Goal: Contribute content

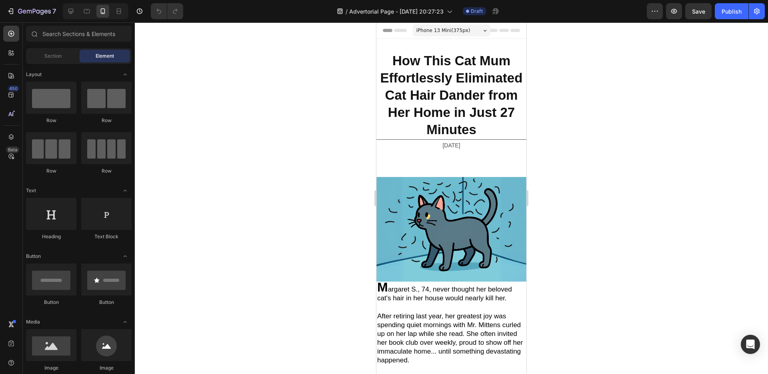
click at [283, 255] on div at bounding box center [452, 197] width 634 height 351
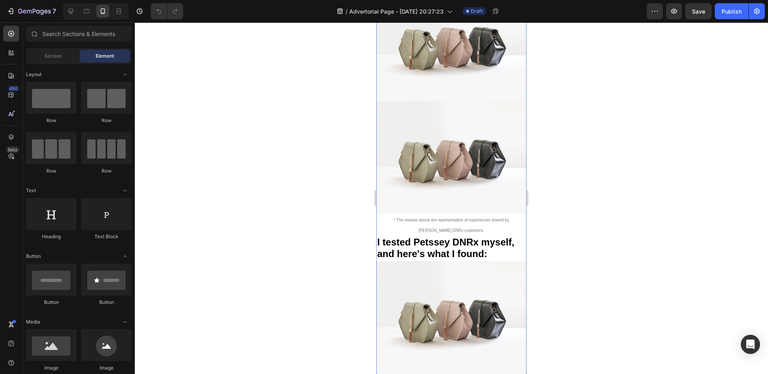
scroll to position [4548, 0]
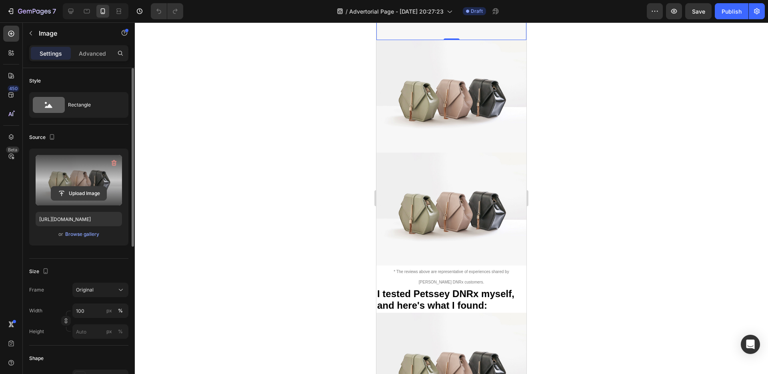
click at [84, 195] on input "file" at bounding box center [78, 194] width 55 height 14
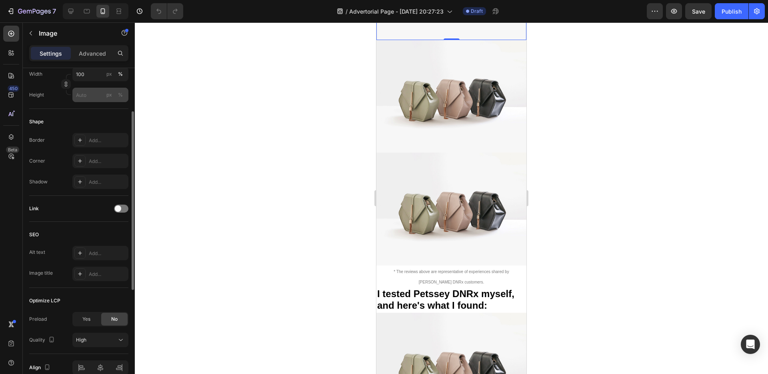
scroll to position [276, 0]
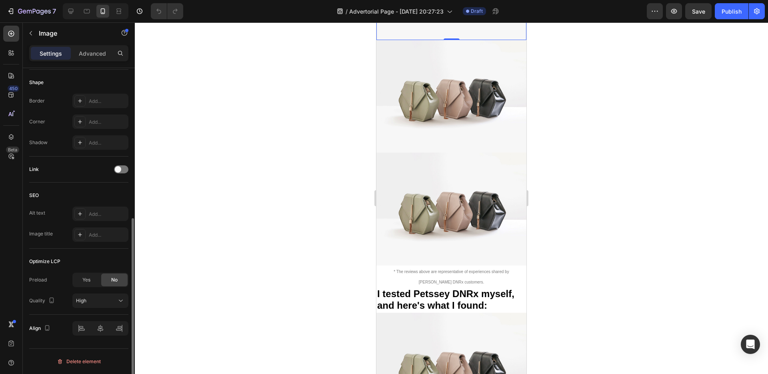
type input "https://cdn.shopify.com/s/files/1/0918/8288/1321/files/gempages_570615003296564…"
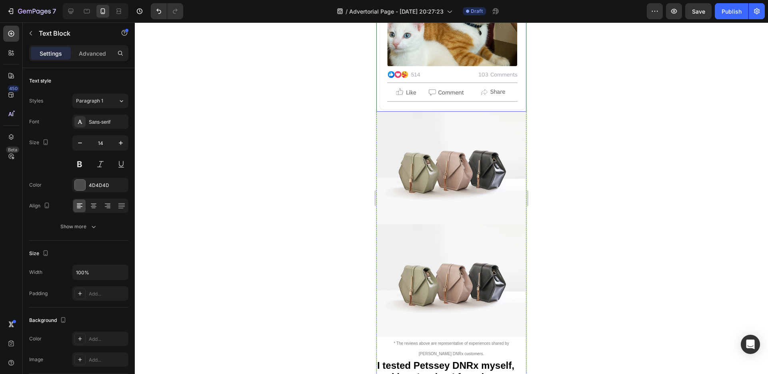
scroll to position [4651, 0]
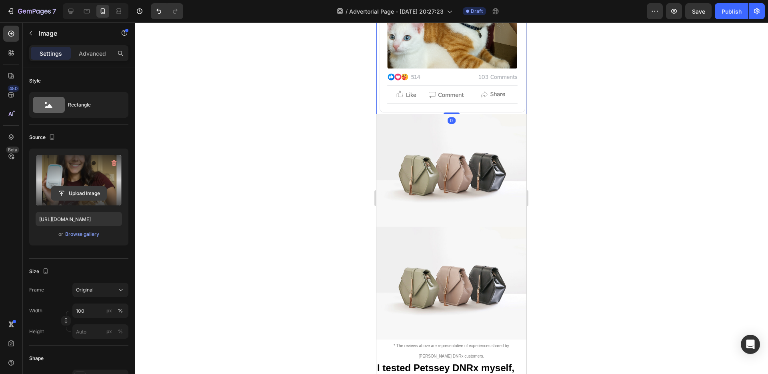
click at [88, 192] on input "file" at bounding box center [78, 194] width 55 height 14
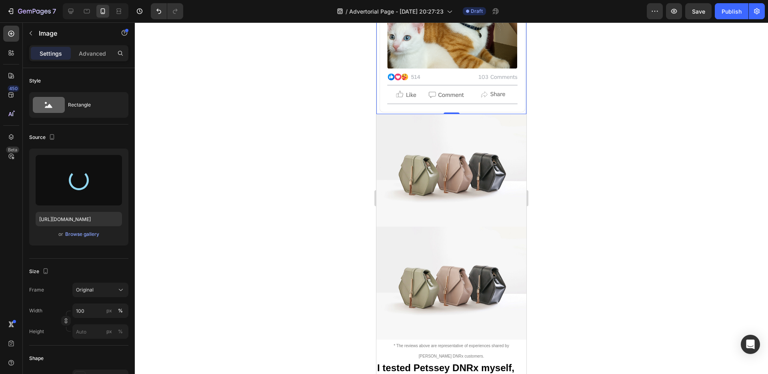
type input "https://cdn.shopify.com/s/files/1/0918/8288/1321/files/gempages_570615003296564…"
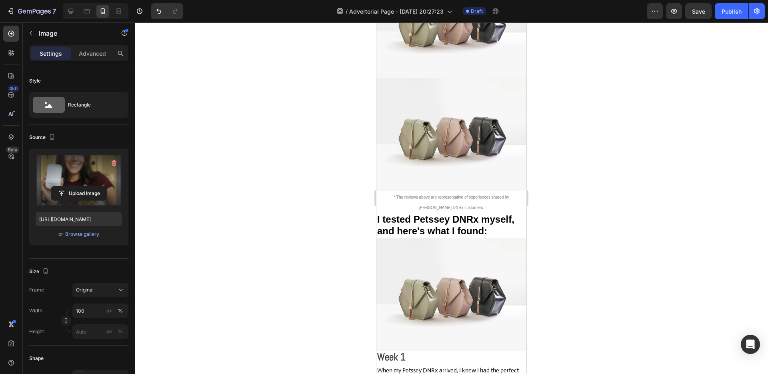
scroll to position [4804, 0]
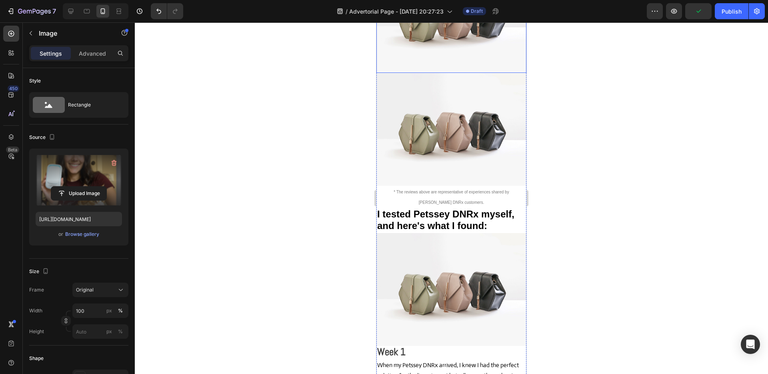
click at [513, 73] on img at bounding box center [452, 16] width 150 height 112
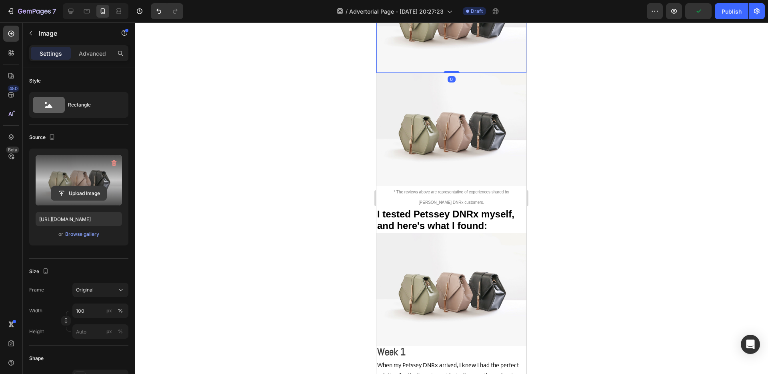
click at [94, 193] on input "file" at bounding box center [78, 194] width 55 height 14
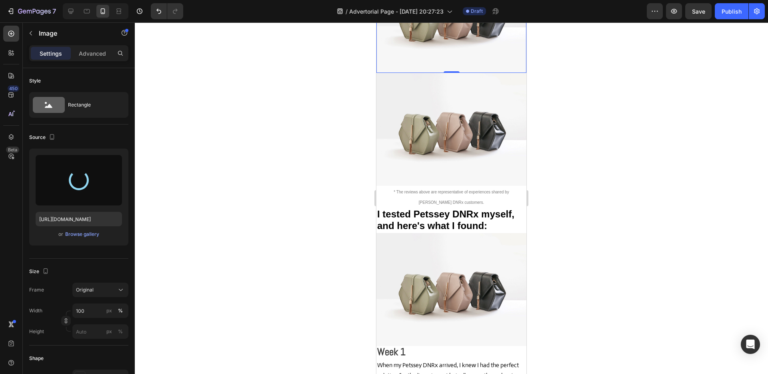
type input "https://cdn.shopify.com/s/files/1/0918/8288/1321/files/gempages_570615003296564…"
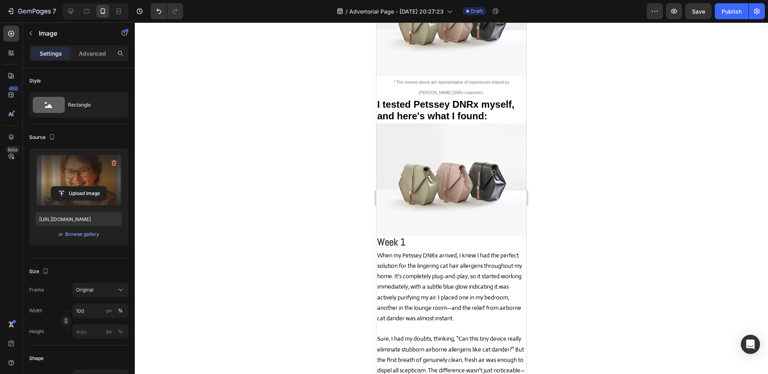
scroll to position [5106, 0]
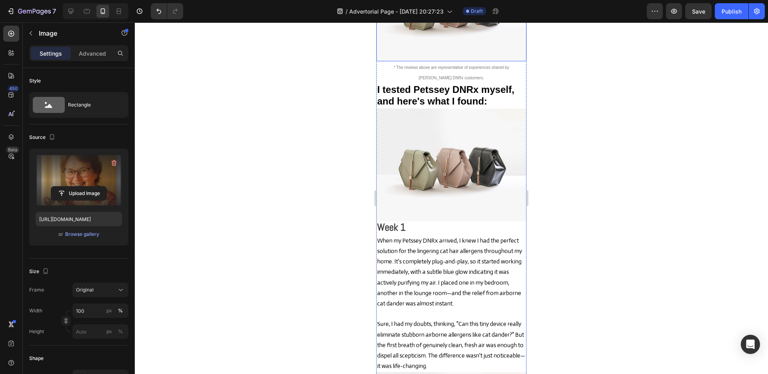
click at [465, 61] on img at bounding box center [452, 4] width 150 height 112
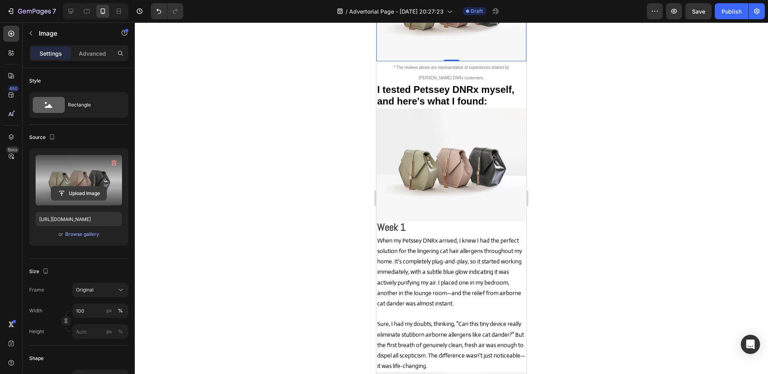
click at [78, 197] on input "file" at bounding box center [78, 194] width 55 height 14
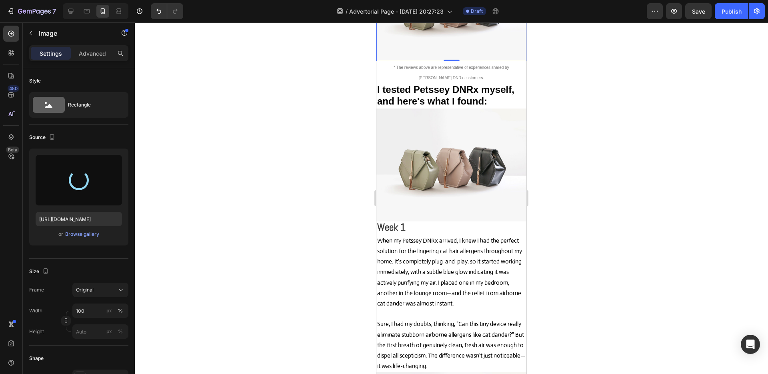
type input "https://cdn.shopify.com/s/files/1/0918/8288/1321/files/gempages_570615003296564…"
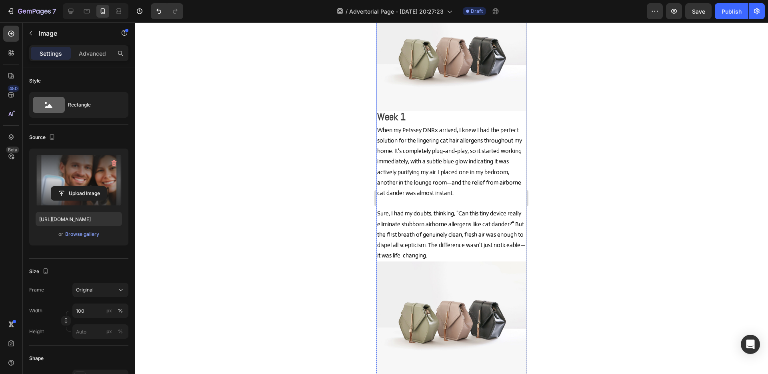
scroll to position [5508, 0]
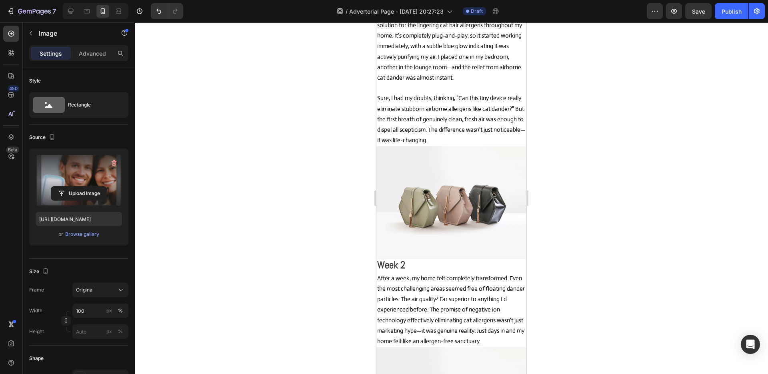
click at [318, 199] on div at bounding box center [452, 197] width 634 height 351
